Goal: Information Seeking & Learning: Check status

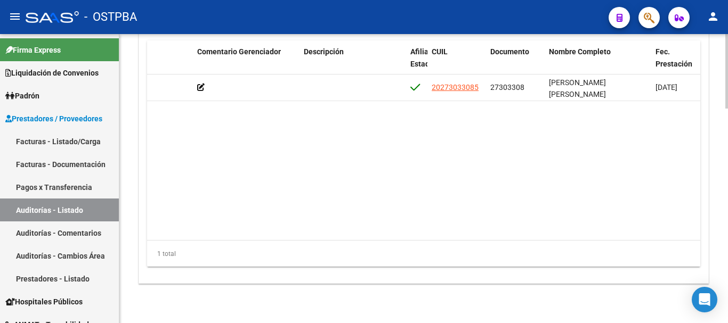
scroll to position [0, 399]
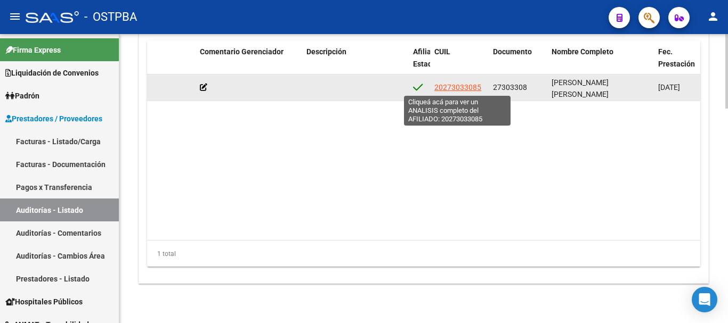
click at [434, 86] on span "20273033085" at bounding box center [457, 87] width 47 height 9
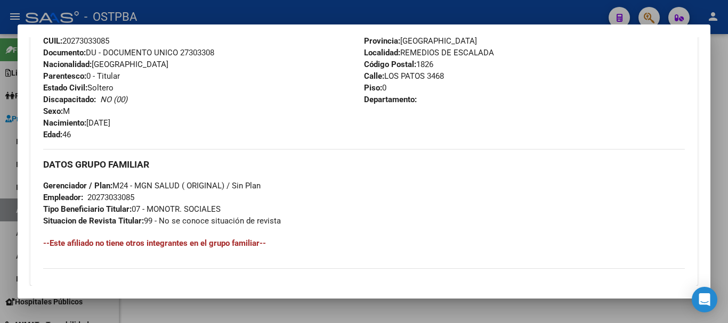
scroll to position [455, 0]
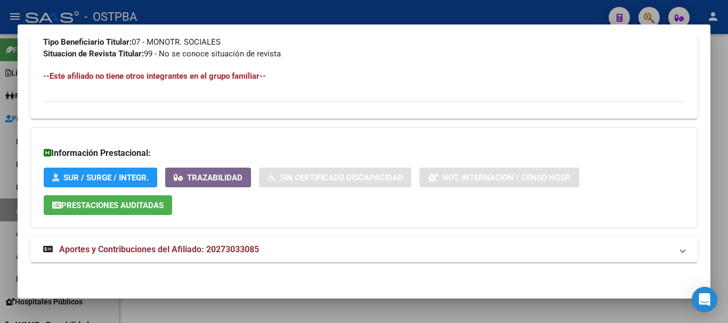
click at [314, 245] on mat-panel-title "Aportes y Contribuciones del Afiliado: 20273033085" at bounding box center [357, 249] width 628 height 13
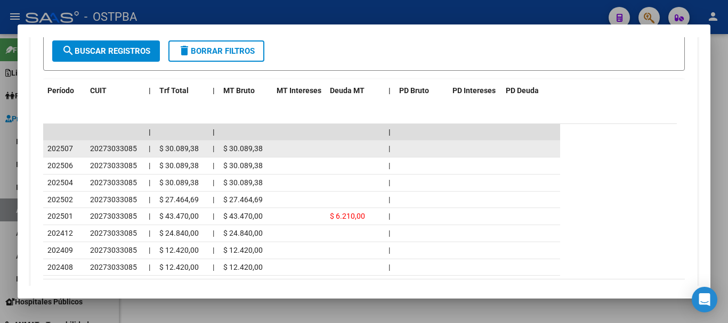
scroll to position [959, 0]
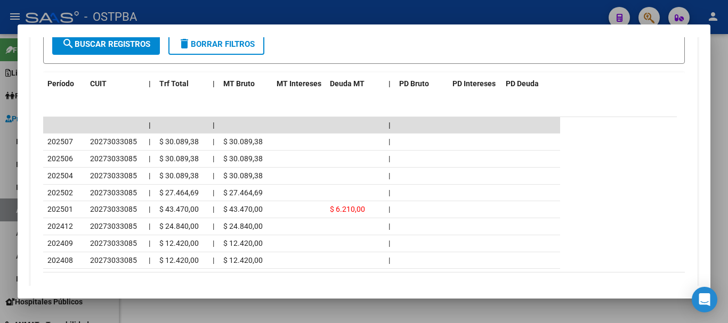
click at [409, 7] on div at bounding box center [364, 161] width 728 height 323
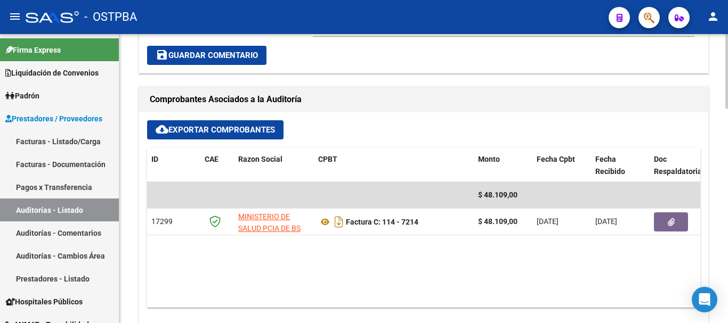
scroll to position [426, 0]
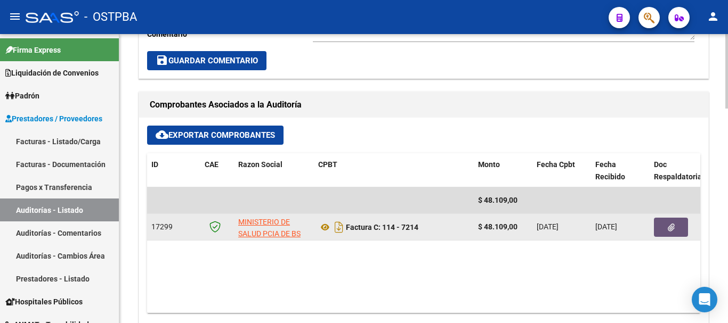
click at [679, 226] on button "button" at bounding box center [671, 227] width 34 height 19
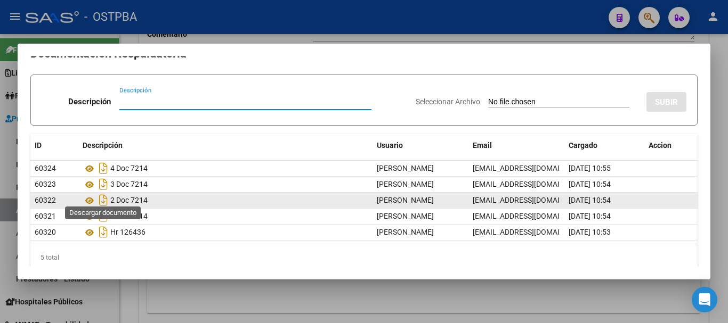
scroll to position [26, 0]
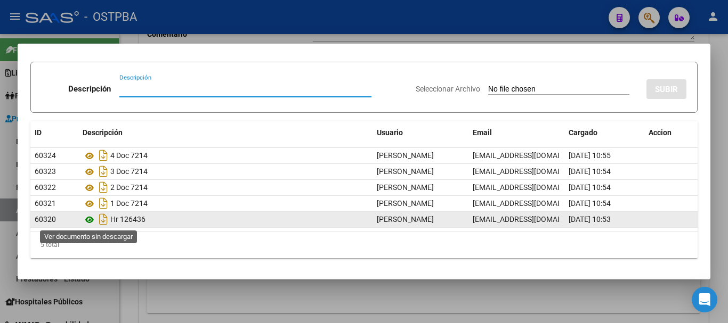
click at [91, 221] on icon at bounding box center [90, 220] width 14 height 13
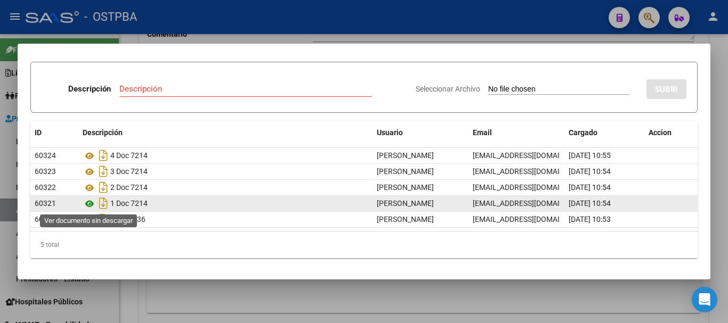
click at [87, 205] on icon at bounding box center [90, 204] width 14 height 13
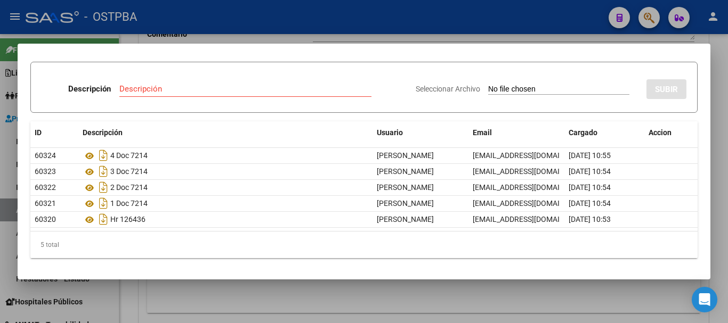
click at [247, 28] on div at bounding box center [364, 161] width 728 height 323
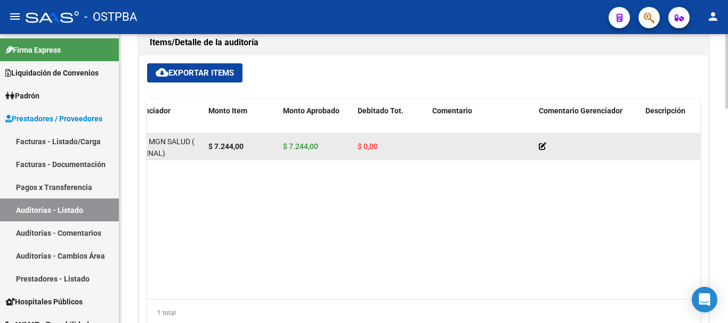
scroll to position [729, 0]
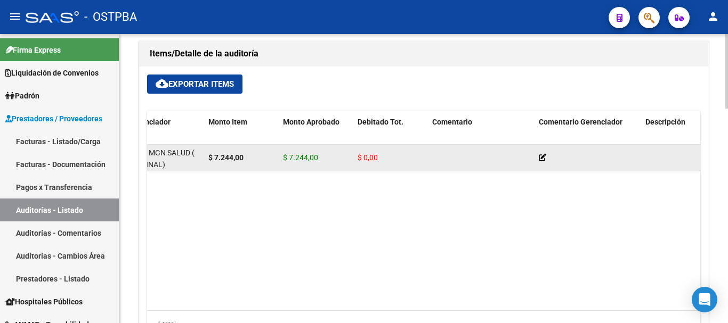
click at [539, 154] on icon at bounding box center [541, 157] width 7 height 7
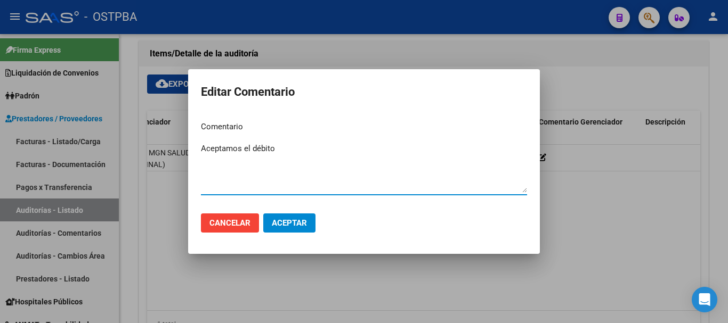
type textarea "Aceptamos el débito"
click at [283, 221] on span "Aceptar" at bounding box center [289, 223] width 35 height 10
